Goal: Transaction & Acquisition: Purchase product/service

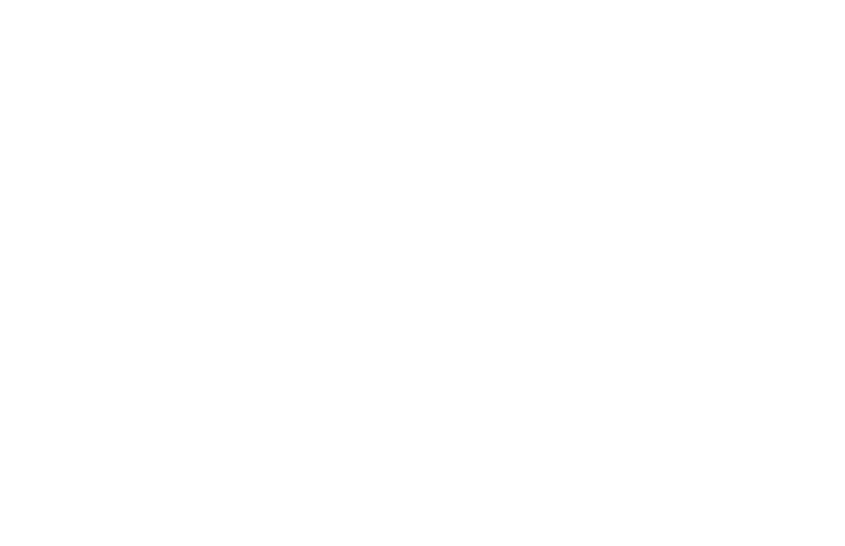
click at [288, 100] on div at bounding box center [422, 273] width 845 height 546
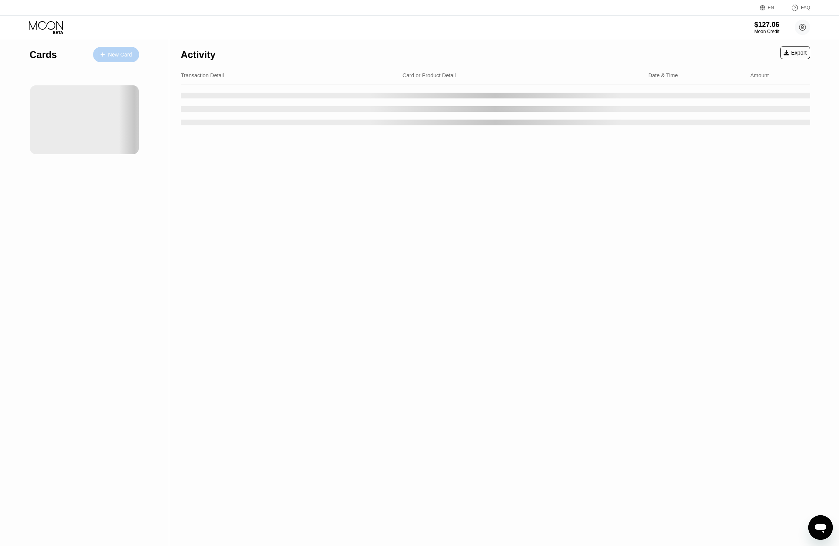
click at [131, 58] on div "New Card" at bounding box center [120, 55] width 24 height 7
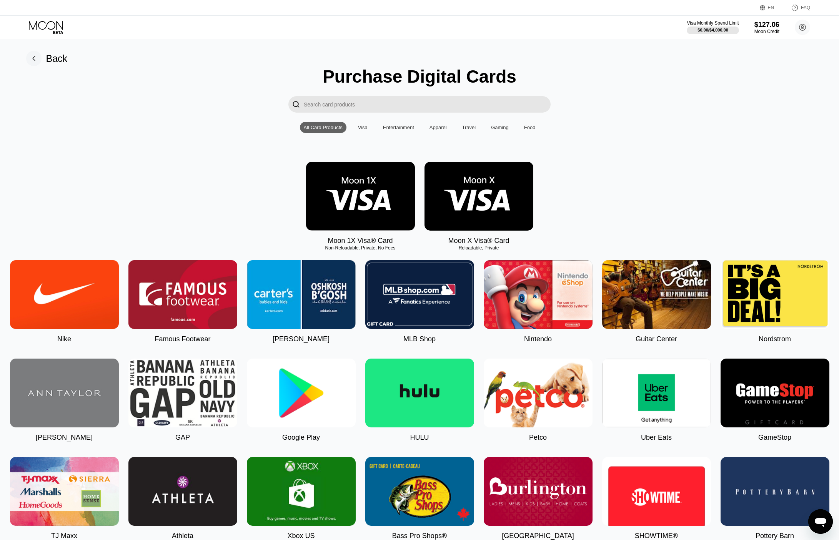
click at [394, 197] on img at bounding box center [360, 196] width 109 height 69
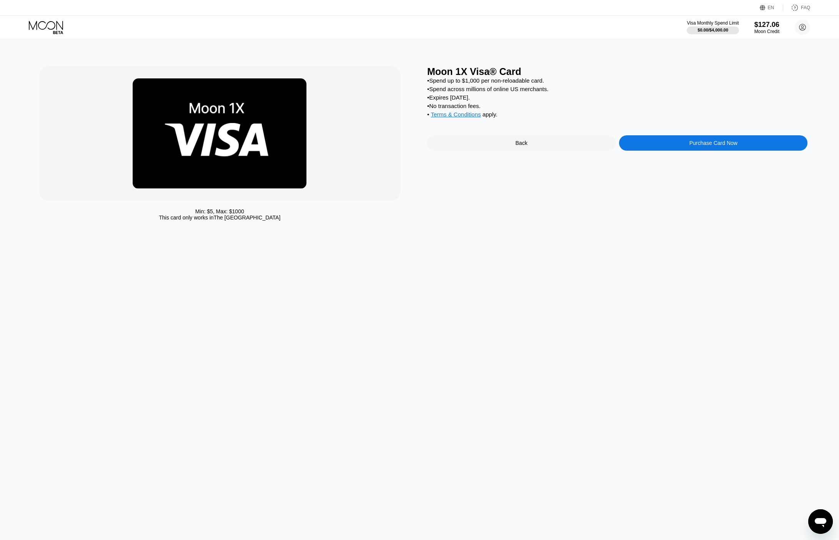
click at [677, 151] on div "Purchase Card Now" at bounding box center [713, 142] width 188 height 15
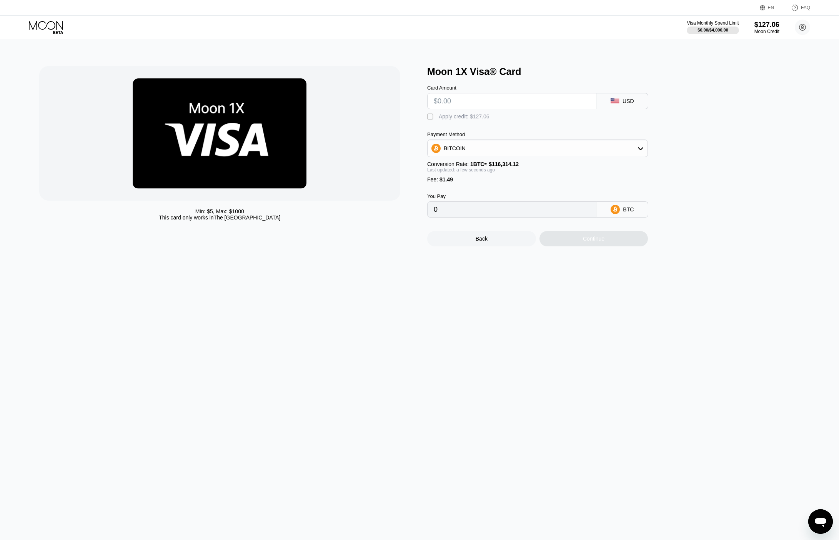
click at [428, 120] on div "" at bounding box center [431, 117] width 8 height 8
click at [449, 106] on input "text" at bounding box center [512, 100] width 156 height 15
type input "$35"
click at [560, 242] on div "Continue" at bounding box center [593, 238] width 109 height 15
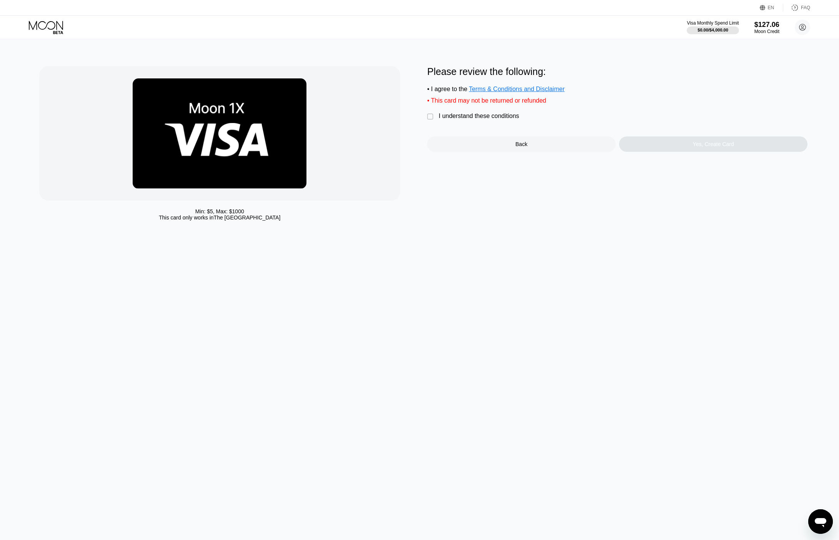
click at [462, 118] on div "I understand these conditions" at bounding box center [479, 116] width 80 height 7
click at [670, 152] on div "Yes, Create Card" at bounding box center [713, 143] width 188 height 15
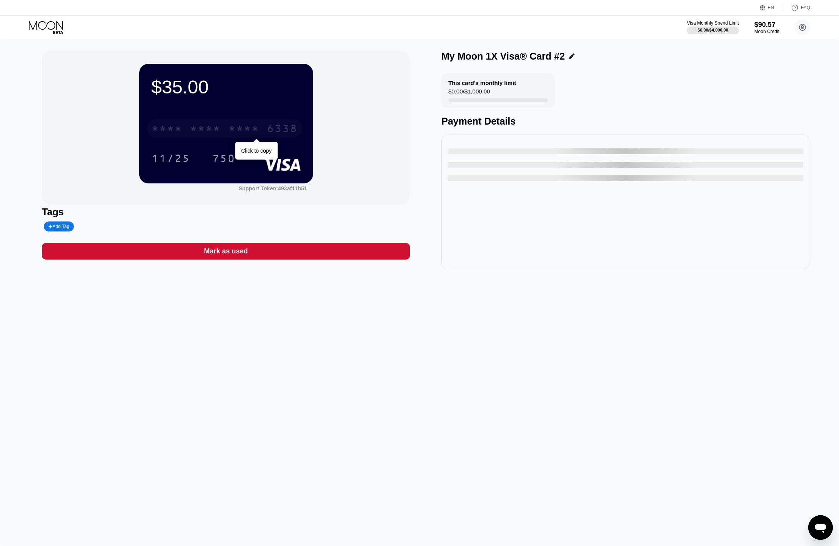
click at [249, 130] on div "* * * *" at bounding box center [243, 129] width 31 height 12
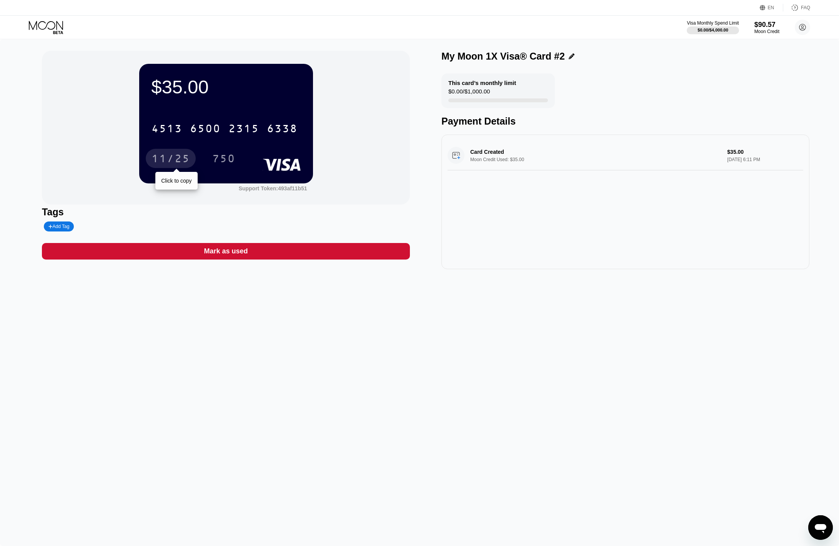
click at [181, 153] on div "11/25" at bounding box center [171, 158] width 50 height 19
click at [222, 150] on div "750" at bounding box center [223, 158] width 35 height 19
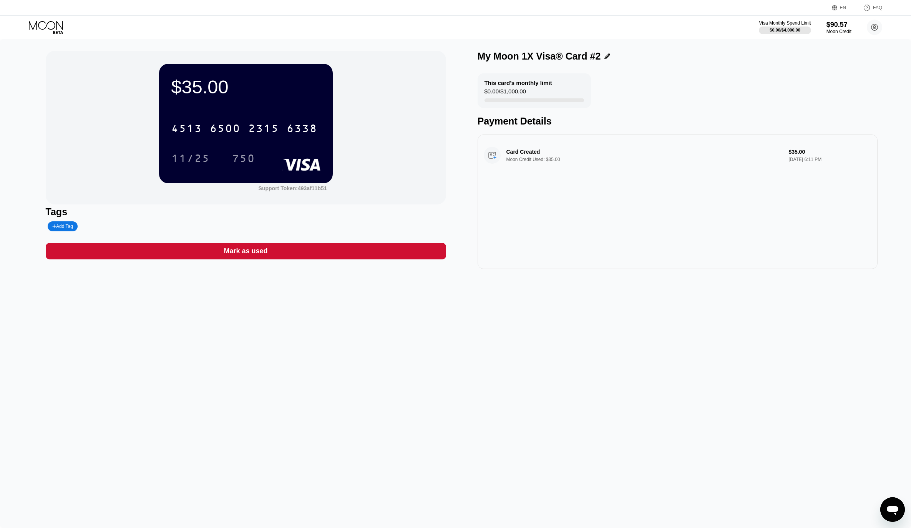
click at [838, 508] on div "Open messaging window" at bounding box center [892, 509] width 23 height 23
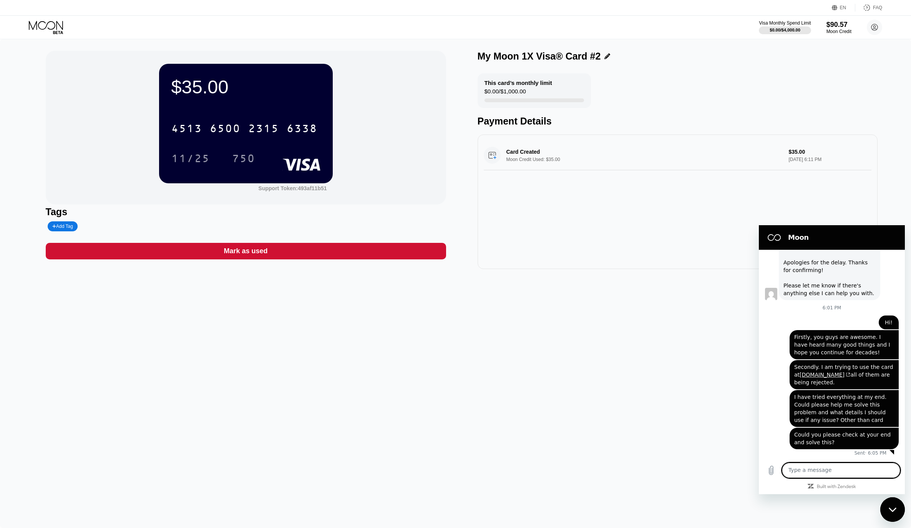
scroll to position [378, 0]
